Goal: Obtain resource: Download file/media

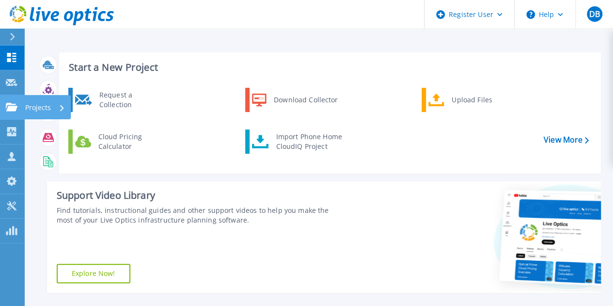
click at [10, 109] on icon at bounding box center [12, 107] width 12 height 8
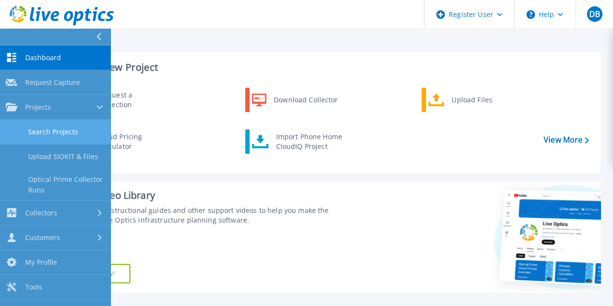
click at [34, 128] on link "Search Projects" at bounding box center [55, 132] width 111 height 25
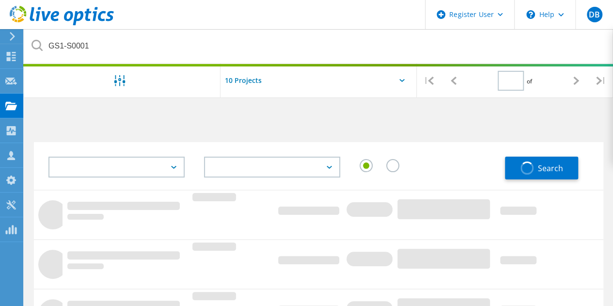
type input "1"
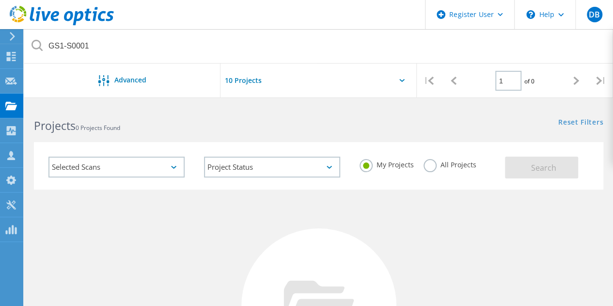
click at [428, 166] on label "All Projects" at bounding box center [450, 163] width 53 height 9
click at [0, 0] on input "All Projects" at bounding box center [0, 0] width 0 height 0
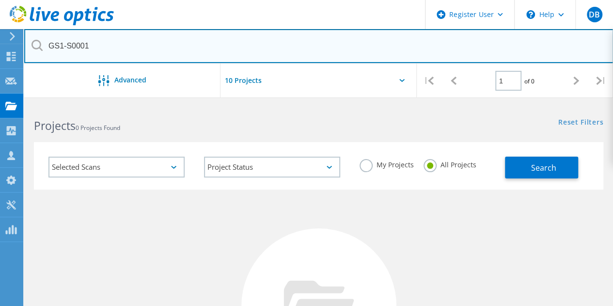
click at [236, 40] on input "GS1-S0001" at bounding box center [319, 46] width 590 height 34
type input "acciona"
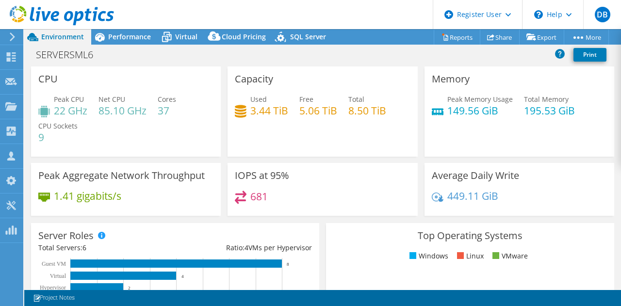
select select "USD"
click at [138, 42] on div "Performance" at bounding box center [124, 37] width 67 height 16
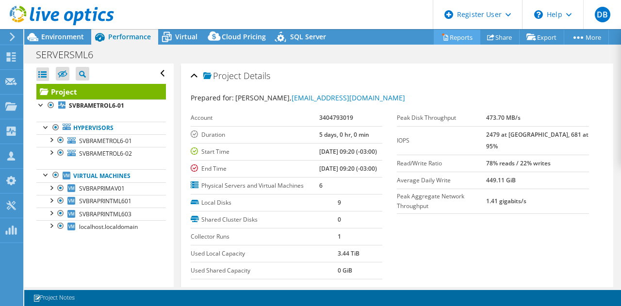
click at [444, 35] on link "Reports" at bounding box center [456, 37] width 47 height 15
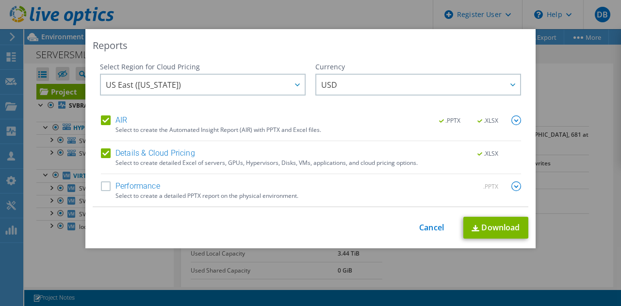
click at [176, 157] on label "Details & Cloud Pricing" at bounding box center [148, 153] width 94 height 10
click at [0, 0] on input "Details & Cloud Pricing" at bounding box center [0, 0] width 0 height 0
click at [156, 193] on div "Select to create a detailed PPTX report on the physical environment." at bounding box center [317, 196] width 405 height 7
click at [153, 186] on label "Performance" at bounding box center [130, 186] width 59 height 10
click at [0, 0] on input "Performance" at bounding box center [0, 0] width 0 height 0
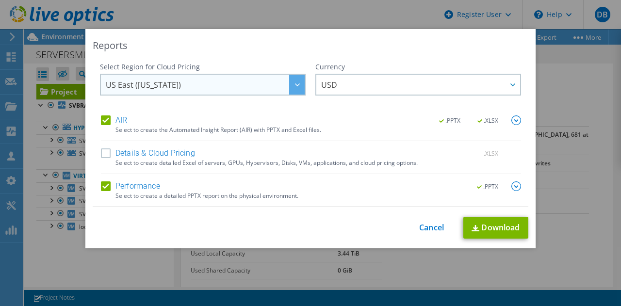
click at [230, 87] on span "US East (Virginia)" at bounding box center [205, 85] width 199 height 20
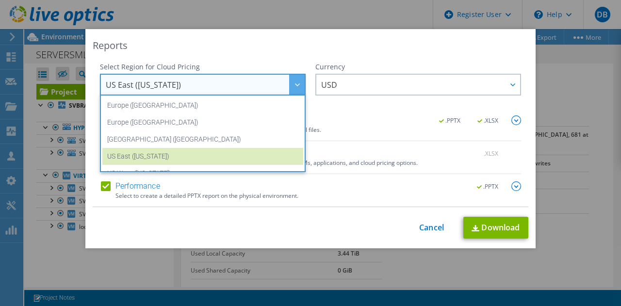
scroll to position [131, 0]
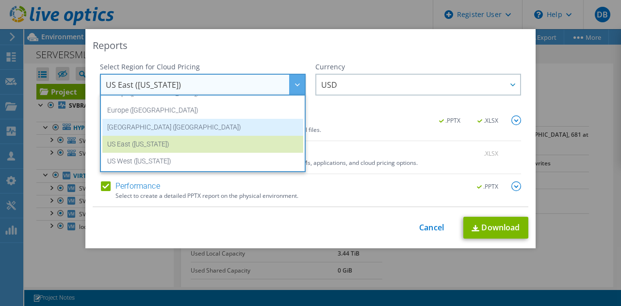
click at [288, 129] on li "South America (Sao Paulo)" at bounding box center [202, 127] width 201 height 17
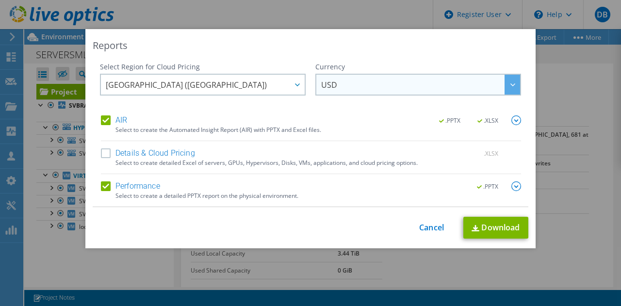
click at [374, 74] on div "USD ARS AUD BRL CAD CHF CLP CNY DKK EUR GBP HKD HUF INR JPY MXN MYR NOK NZD PEN…" at bounding box center [418, 85] width 206 height 22
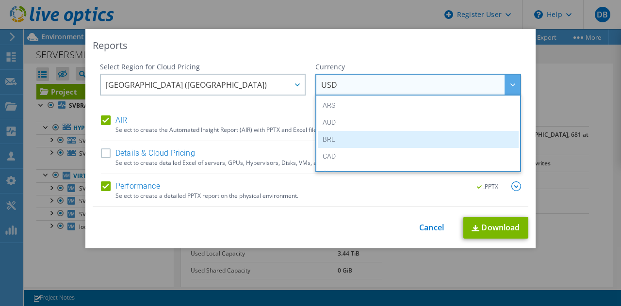
click at [353, 135] on li "BRL" at bounding box center [418, 139] width 201 height 17
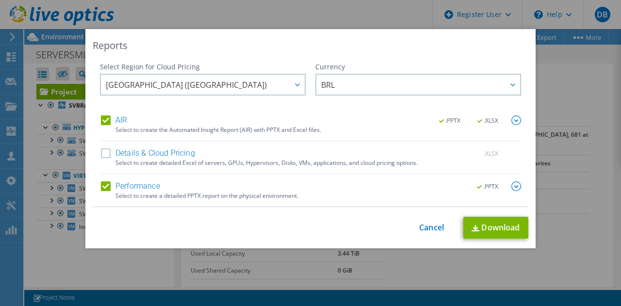
click at [513, 185] on img at bounding box center [516, 186] width 10 height 10
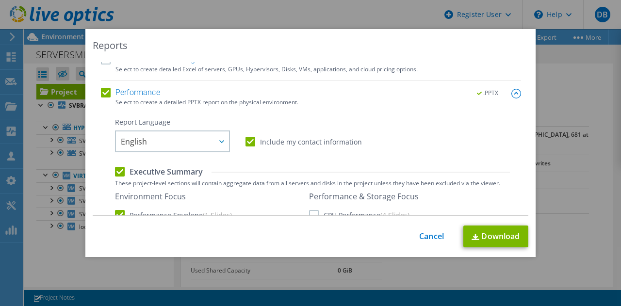
scroll to position [108, 0]
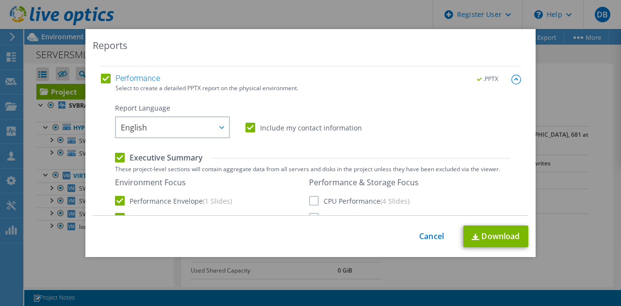
click at [175, 138] on div "English English Deutsch Español Français Italiano Polski Português Русский 한국어 …" at bounding box center [172, 128] width 115 height 24
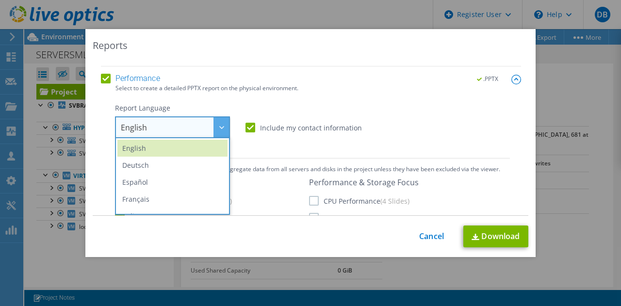
scroll to position [66, 0]
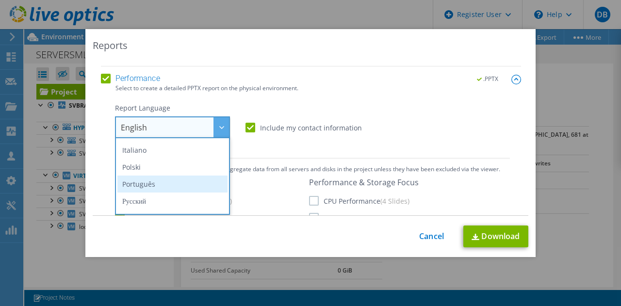
click at [206, 184] on li "Português" at bounding box center [172, 184] width 110 height 17
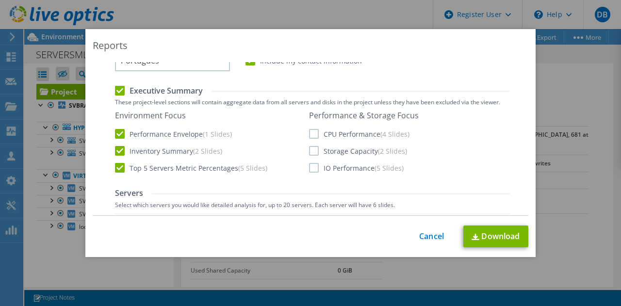
scroll to position [179, 0]
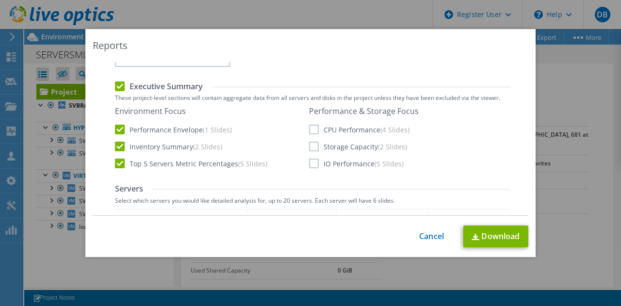
click at [383, 128] on span "(4 Slides)" at bounding box center [394, 129] width 29 height 9
click at [0, 0] on input "CPU Performance (4 Slides)" at bounding box center [0, 0] width 0 height 0
click at [357, 144] on label "Storage Capacity (2 Slides)" at bounding box center [358, 147] width 98 height 10
click at [0, 0] on input "Storage Capacity (2 Slides)" at bounding box center [0, 0] width 0 height 0
click at [345, 151] on div "Performance & Storage Focus CPU Performance (4 Slides) Storage Capacity (2 Slid…" at bounding box center [364, 137] width 110 height 62
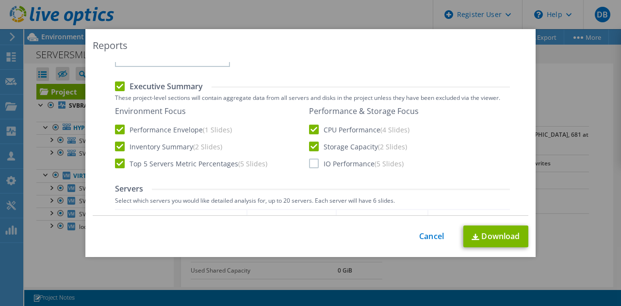
click at [342, 161] on label "IO Performance (5 Slides)" at bounding box center [356, 164] width 95 height 10
click at [0, 0] on input "IO Performance (5 Slides)" at bounding box center [0, 0] width 0 height 0
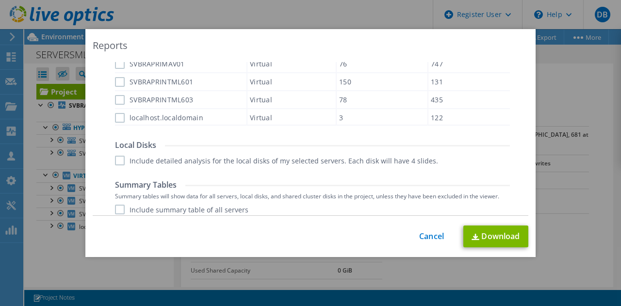
scroll to position [445, 0]
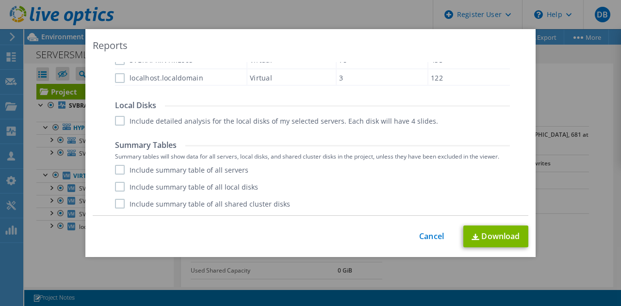
click at [264, 199] on label "Include summary table of all shared cluster disks" at bounding box center [202, 204] width 175 height 10
click at [0, 0] on input "Include summary table of all shared cluster disks" at bounding box center [0, 0] width 0 height 0
click at [246, 188] on label "Include summary table of all local disks" at bounding box center [186, 187] width 143 height 10
click at [0, 0] on input "Include summary table of all local disks" at bounding box center [0, 0] width 0 height 0
click at [231, 173] on label "Include summary table of all servers" at bounding box center [181, 170] width 133 height 10
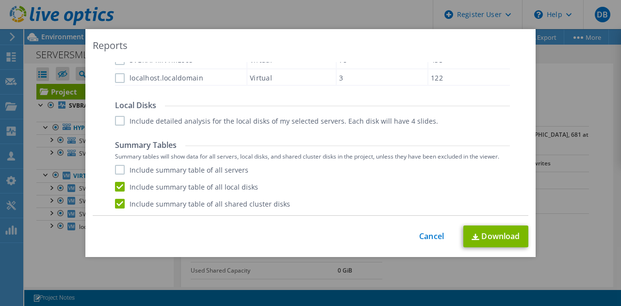
click at [0, 0] on input "Include summary table of all servers" at bounding box center [0, 0] width 0 height 0
click at [483, 240] on link "Download" at bounding box center [495, 236] width 65 height 22
click at [425, 239] on link "Cancel" at bounding box center [431, 236] width 25 height 9
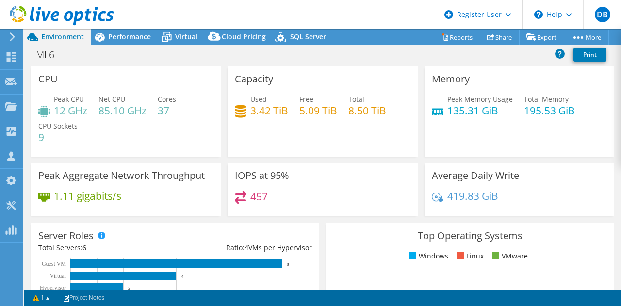
select select "USD"
click at [120, 34] on span "Performance" at bounding box center [129, 36] width 43 height 9
